Goal: Transaction & Acquisition: Subscribe to service/newsletter

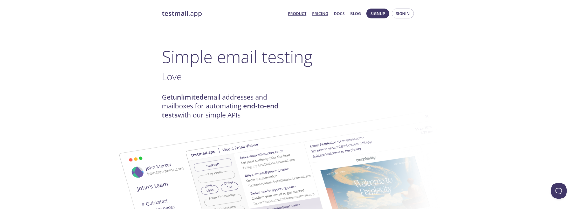
click at [326, 10] on link "Pricing" at bounding box center [320, 13] width 16 height 7
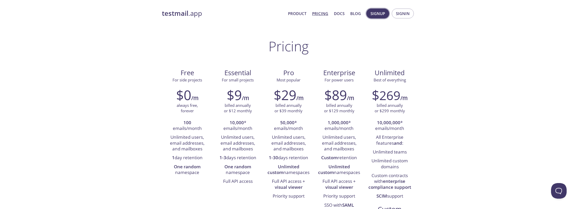
click at [380, 17] on button "Signup" at bounding box center [377, 14] width 23 height 10
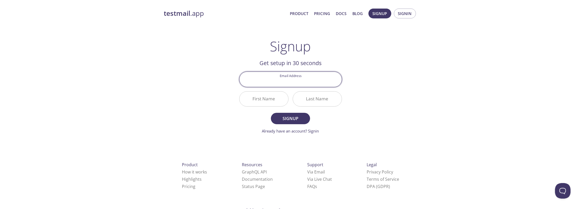
click at [349, 147] on div "Product How it works Highlights Pricing Resources GraphQL API Documentation Sta…" at bounding box center [291, 195] width 270 height 97
click at [327, 83] on input "Email Address" at bounding box center [291, 79] width 102 height 15
type input "[EMAIL_ADDRESS][DOMAIN_NAME]"
click at [265, 98] on input "First Name" at bounding box center [264, 99] width 49 height 15
type input "[PERSON_NAME]"
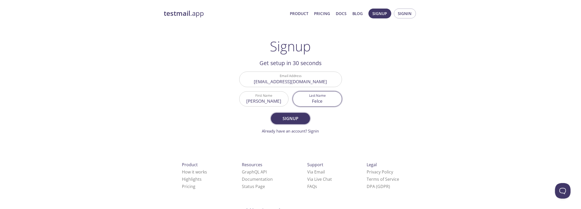
type input "Felce"
click at [281, 114] on button "Signup" at bounding box center [290, 118] width 39 height 11
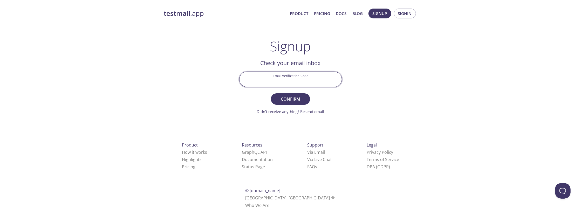
drag, startPoint x: 265, startPoint y: 79, endPoint x: 272, endPoint y: 80, distance: 7.0
click at [265, 79] on input "Email Verification Code" at bounding box center [291, 79] width 102 height 15
paste input "GJED17T"
type input "GJED17T"
click at [291, 99] on span "Confirm" at bounding box center [291, 99] width 28 height 7
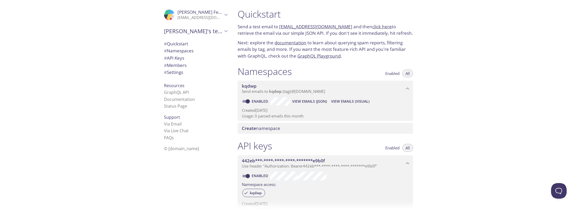
click at [374, 27] on link "click here" at bounding box center [381, 27] width 19 height 6
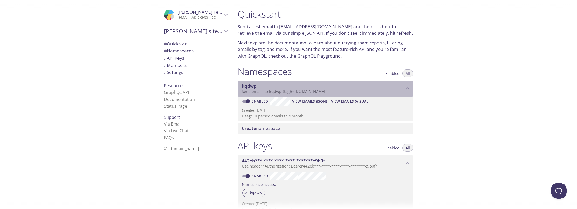
drag, startPoint x: 333, startPoint y: 93, endPoint x: 292, endPoint y: 91, distance: 41.0
click at [292, 91] on p "Send emails to kqdwp . {tag} @[DOMAIN_NAME]" at bounding box center [323, 91] width 162 height 5
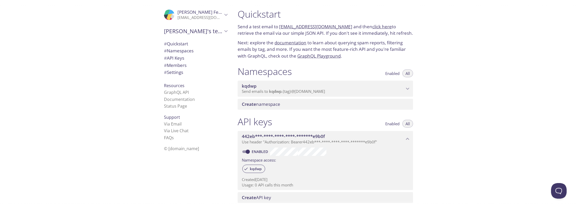
click at [271, 94] on div "kqdwp Send emails to kqdwp . {tag} @[DOMAIN_NAME]" at bounding box center [325, 89] width 175 height 16
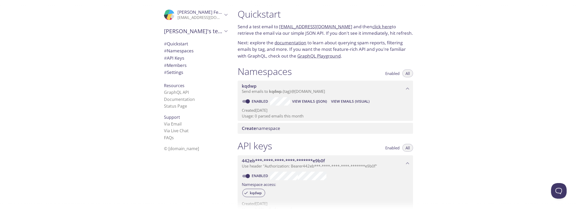
click at [298, 103] on span "View Emails (JSON)" at bounding box center [309, 101] width 35 height 6
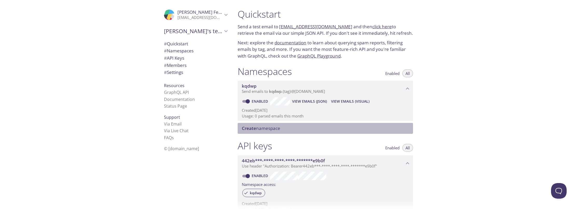
click at [266, 127] on span "Create namespace" at bounding box center [261, 128] width 38 height 6
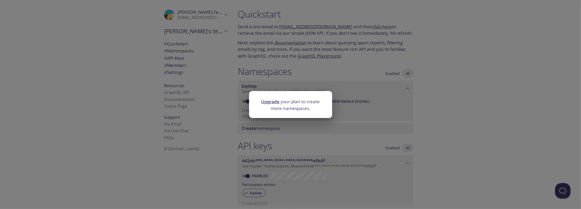
click at [358, 108] on div "Upgrade your plan to create more namespaces." at bounding box center [290, 104] width 581 height 209
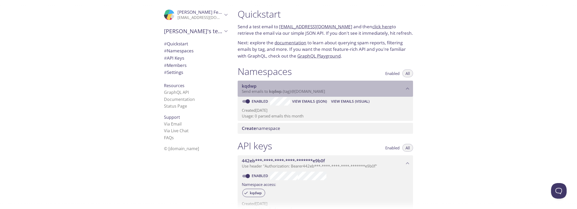
drag, startPoint x: 340, startPoint y: 92, endPoint x: 262, endPoint y: 95, distance: 78.2
click at [262, 95] on div "kqdwp Send emails to kqdwp . {tag} @[DOMAIN_NAME]" at bounding box center [325, 89] width 175 height 16
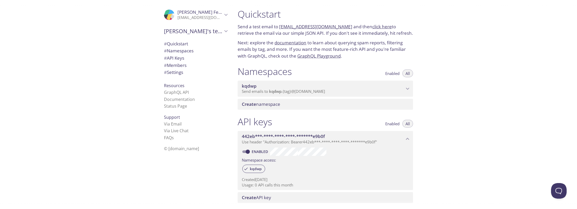
drag, startPoint x: 263, startPoint y: 85, endPoint x: 219, endPoint y: 188, distance: 112.9
click at [184, 178] on div ".cls-1 { fill: #6d5ca8; } .cls-2 { fill: #3fc191; } .cls-3 { fill: #3b4752; } .…" at bounding box center [195, 104] width 78 height 209
click at [374, 26] on link "click here" at bounding box center [381, 27] width 19 height 6
